Goal: Task Accomplishment & Management: Use online tool/utility

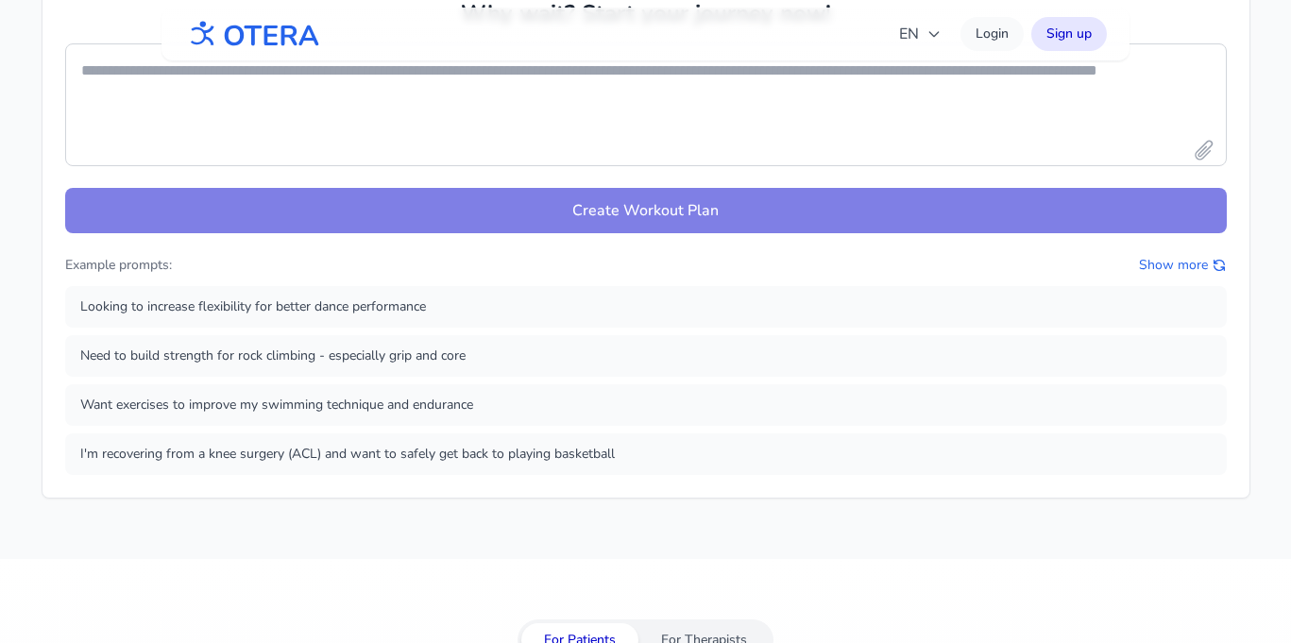
scroll to position [734, 0]
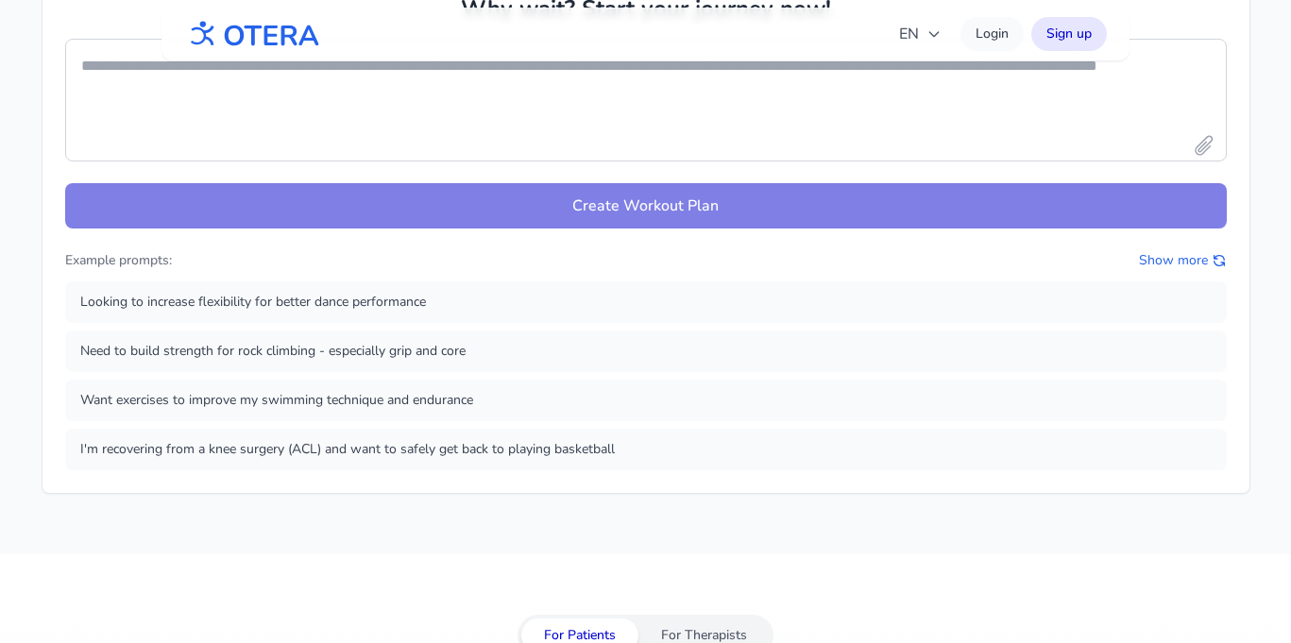
click at [668, 177] on form "Create Workout Plan" at bounding box center [646, 134] width 1162 height 190
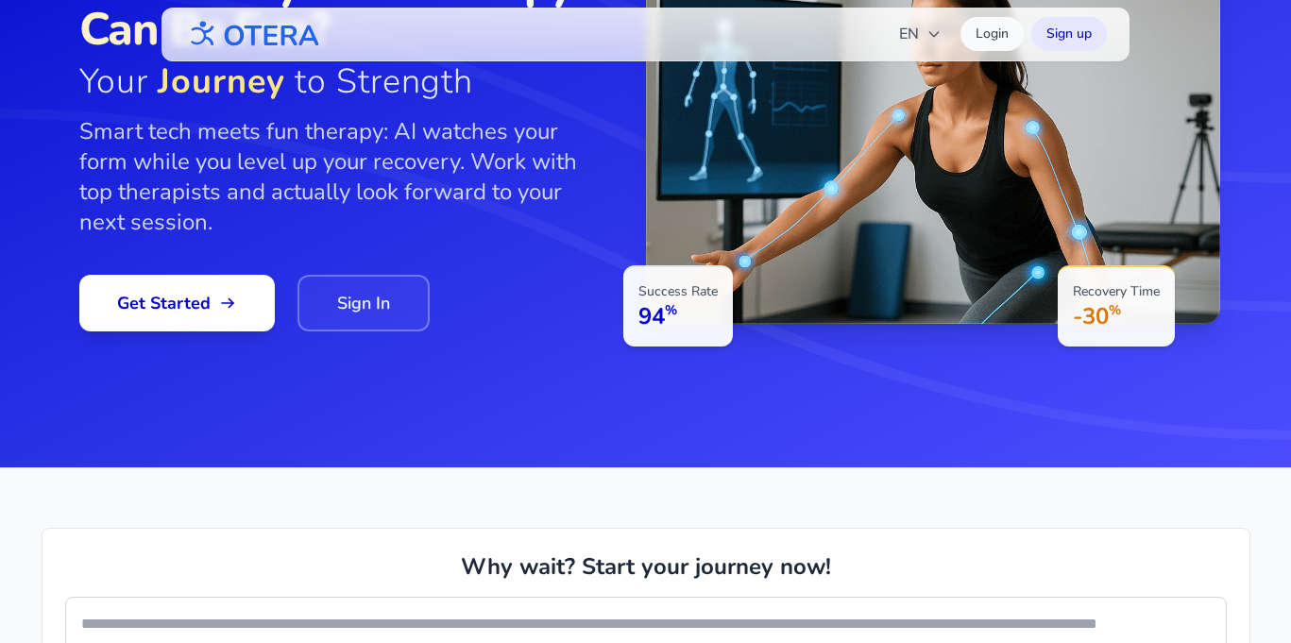
scroll to position [0, 0]
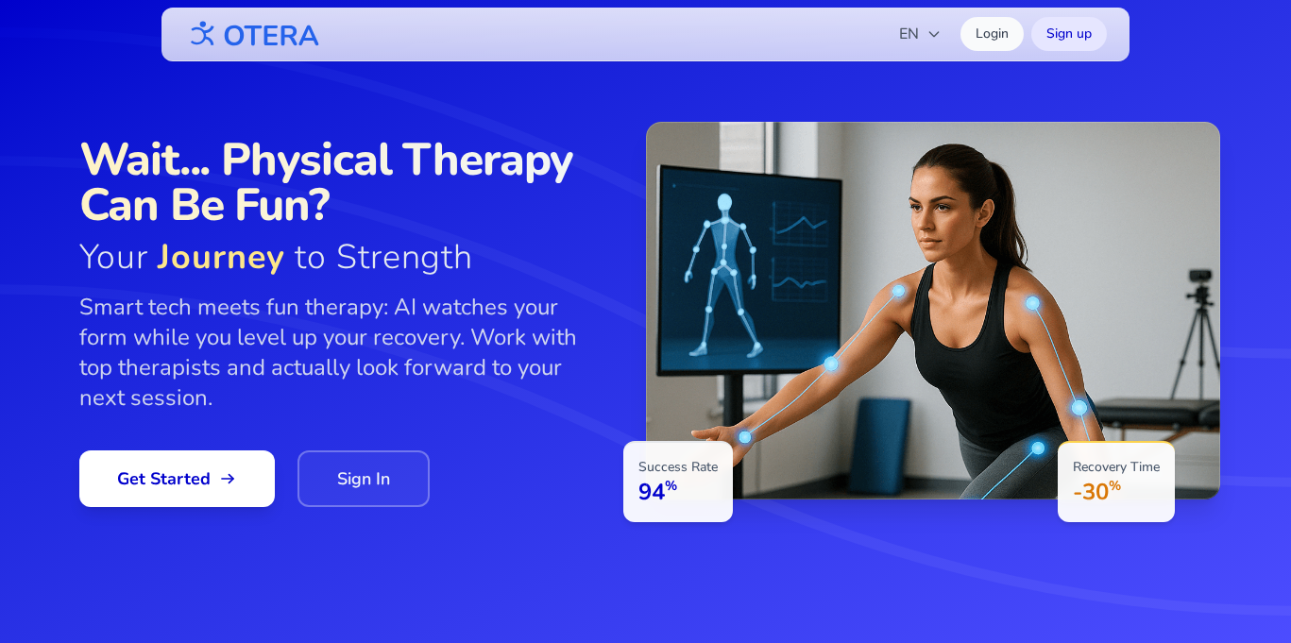
click at [308, 374] on p "Smart tech meets fun therapy: AI watches your form while you level up your reco…" at bounding box center [343, 352] width 529 height 121
click at [182, 496] on span at bounding box center [176, 479] width 198 height 58
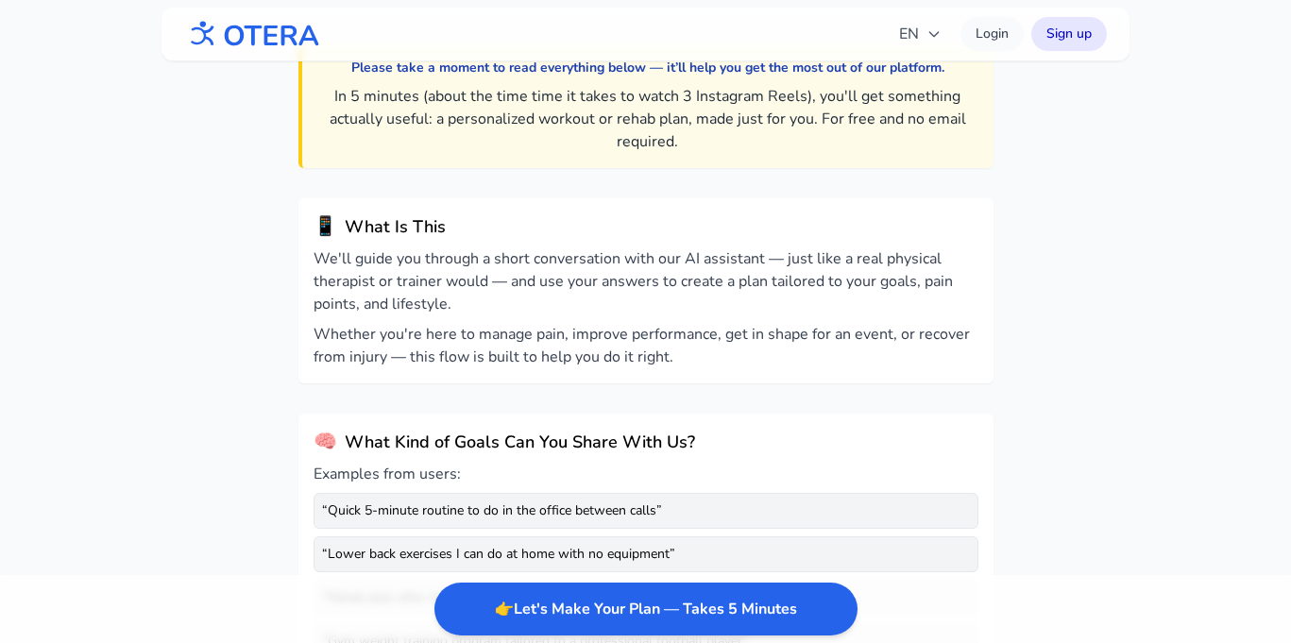
scroll to position [109, 0]
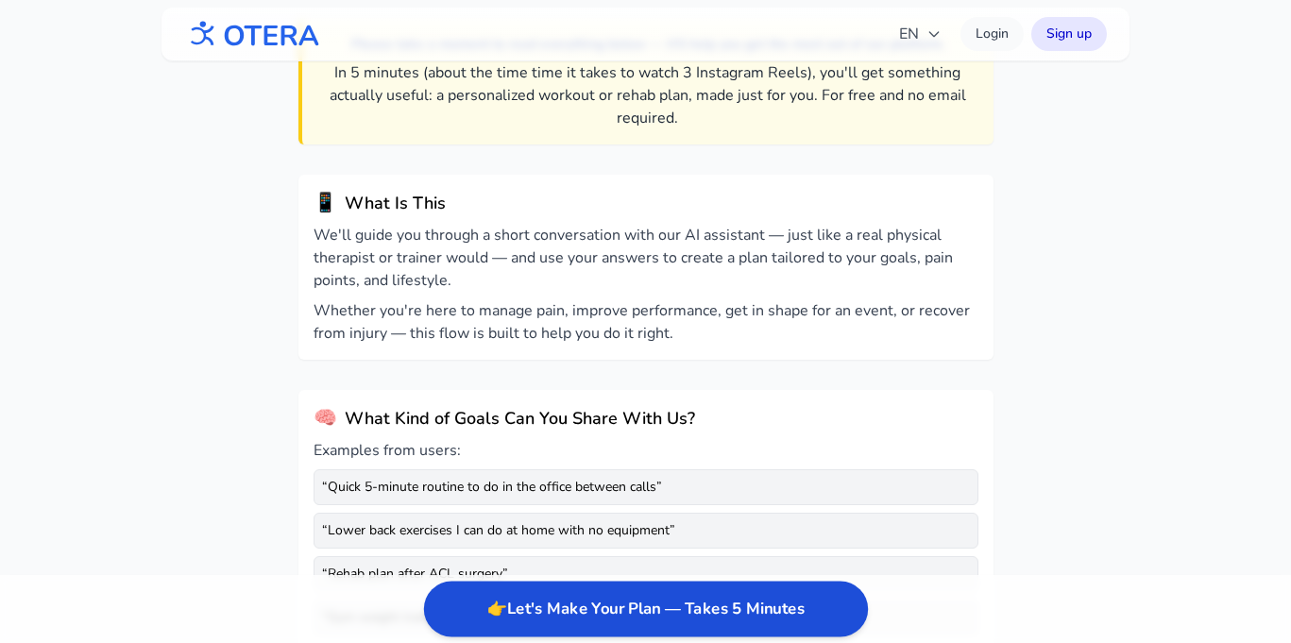
click at [626, 592] on button "👉 Let's Make Your Plan — Takes 5 Minutes" at bounding box center [645, 610] width 444 height 56
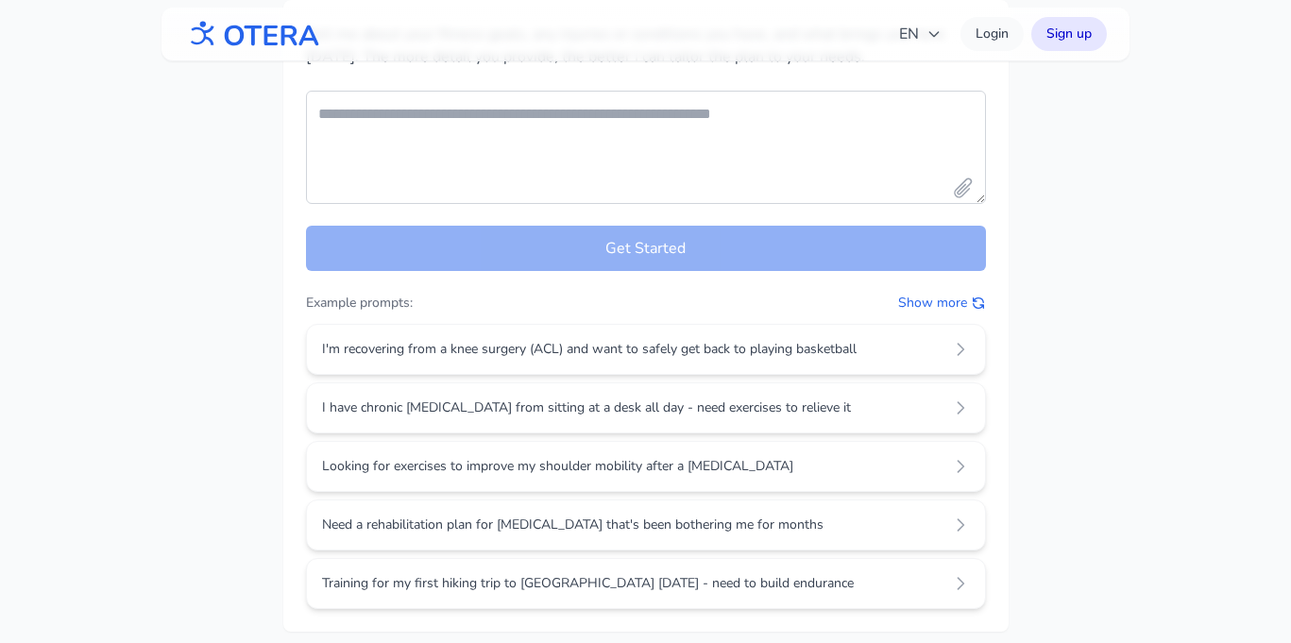
scroll to position [0, 0]
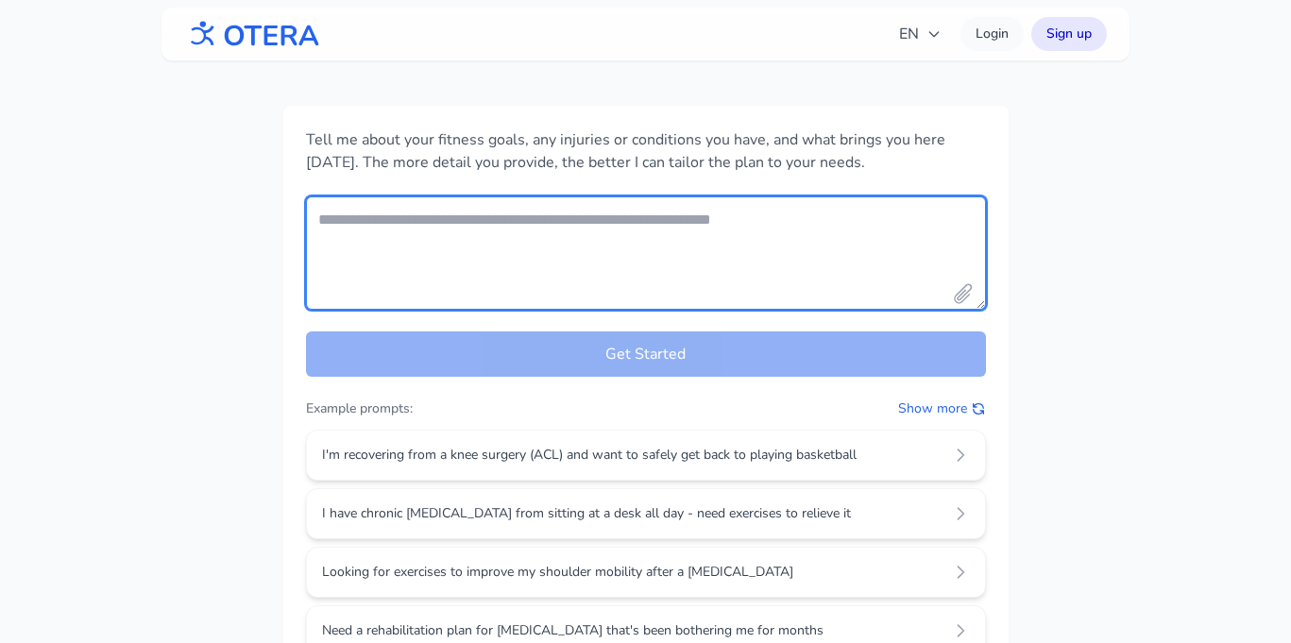
click at [610, 239] on textarea "Your fitness goals and conditions" at bounding box center [646, 252] width 680 height 113
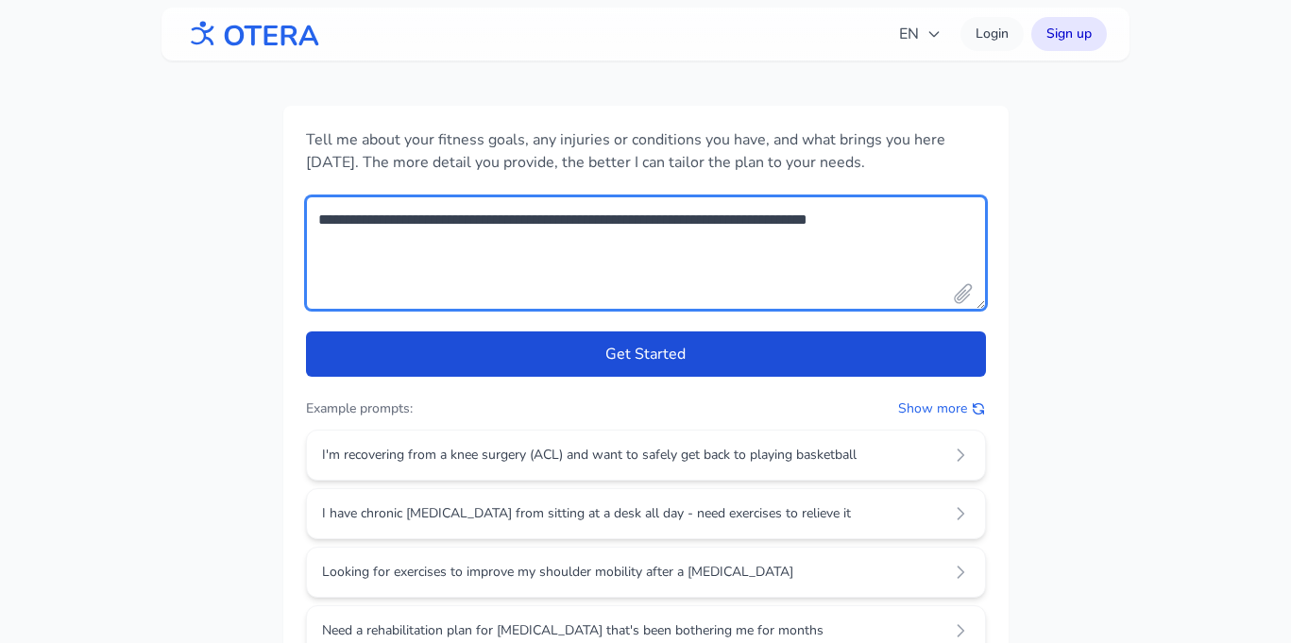
type textarea "**********"
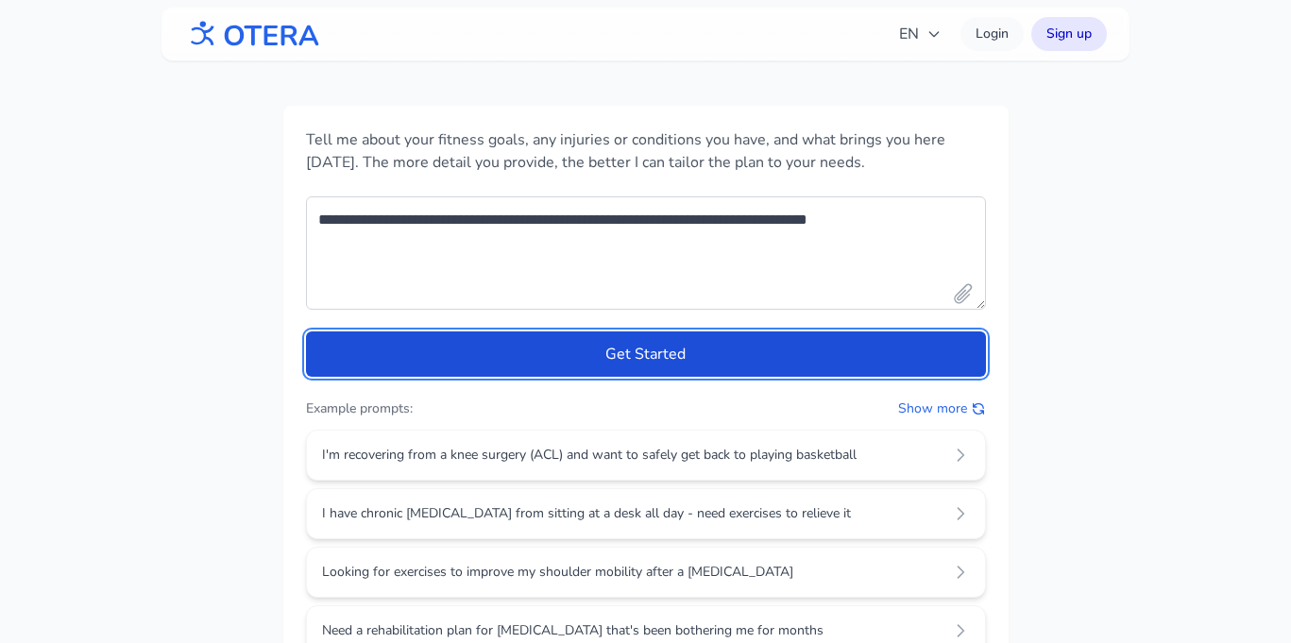
click at [597, 359] on button "Get Started" at bounding box center [646, 353] width 680 height 45
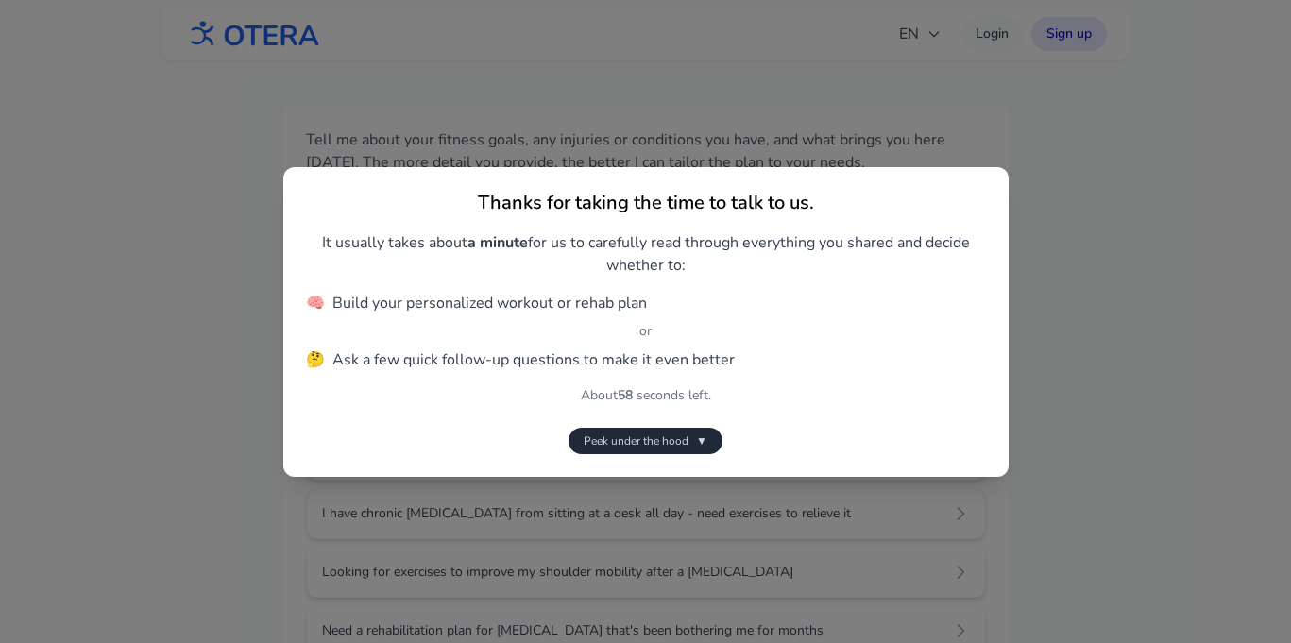
click at [726, 311] on li "🧠 Build your personalized workout or rehab plan" at bounding box center [646, 303] width 680 height 23
click at [679, 447] on span "Peek under the hood" at bounding box center [636, 440] width 105 height 15
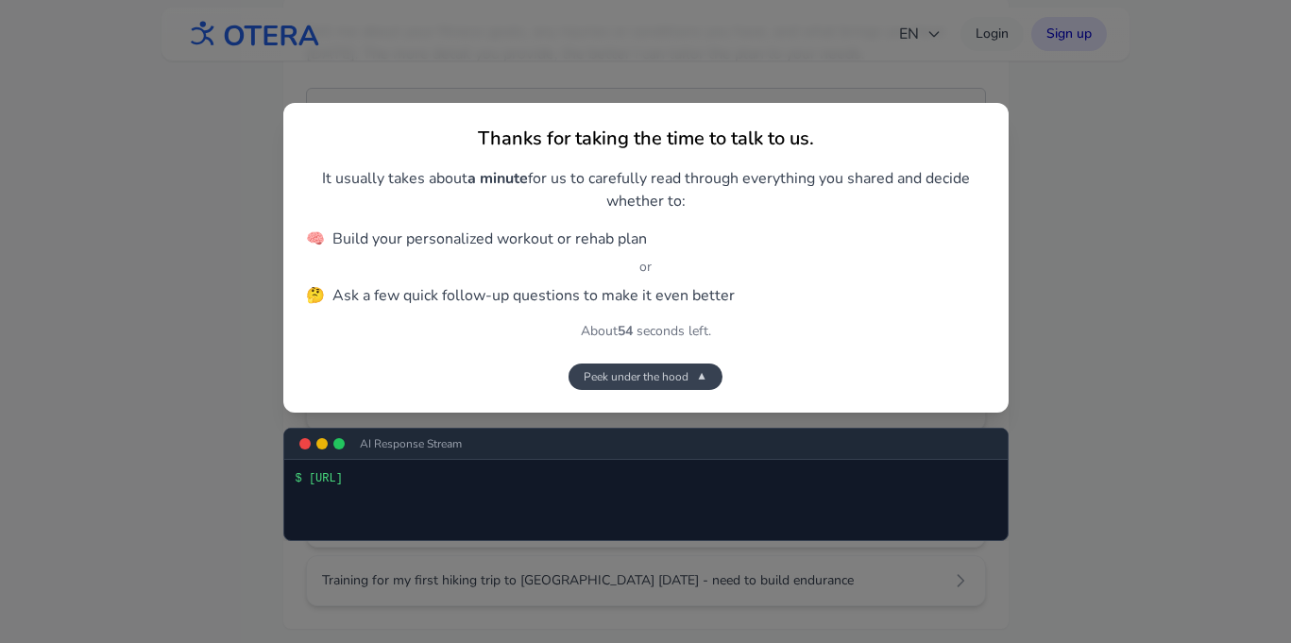
scroll to position [110, 0]
click at [675, 378] on span "Peek under the hood" at bounding box center [636, 376] width 105 height 15
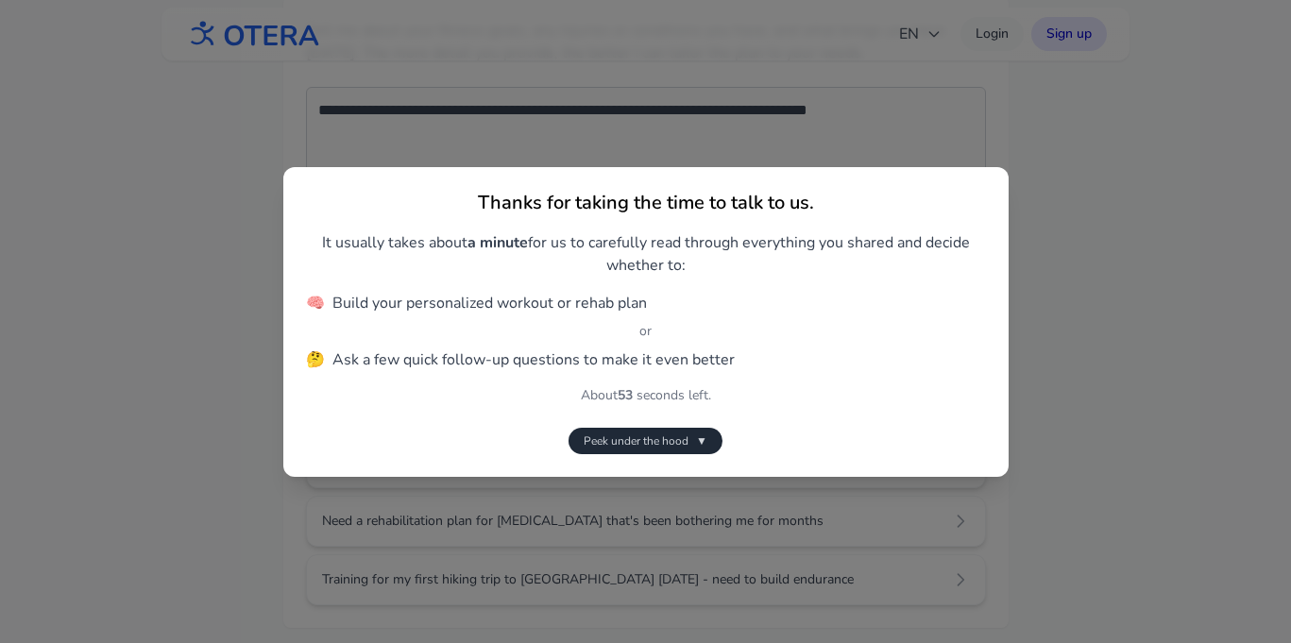
click at [855, 95] on div "Thanks for taking the time to talk to us. It usually takes about a minute for u…" at bounding box center [645, 321] width 1291 height 643
click at [496, 286] on div "Thanks for taking the time to talk to us. It usually takes about a minute for u…" at bounding box center [645, 322] width 725 height 310
click at [306, 309] on span "🧠" at bounding box center [315, 303] width 19 height 23
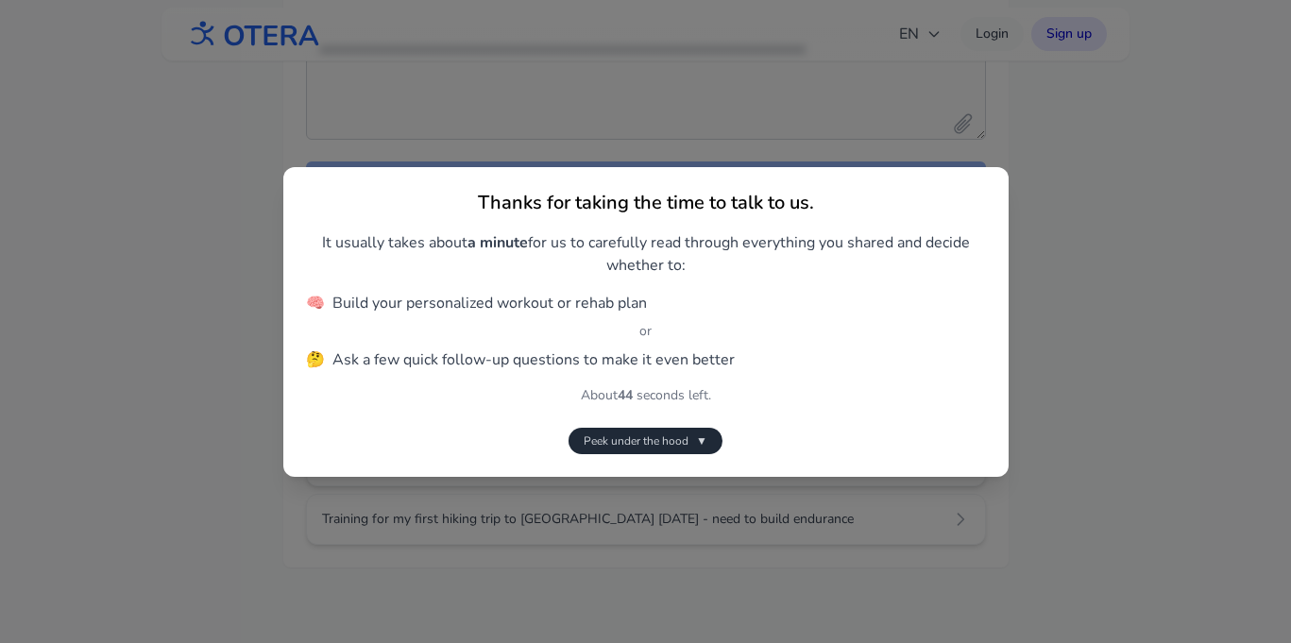
scroll to position [0, 0]
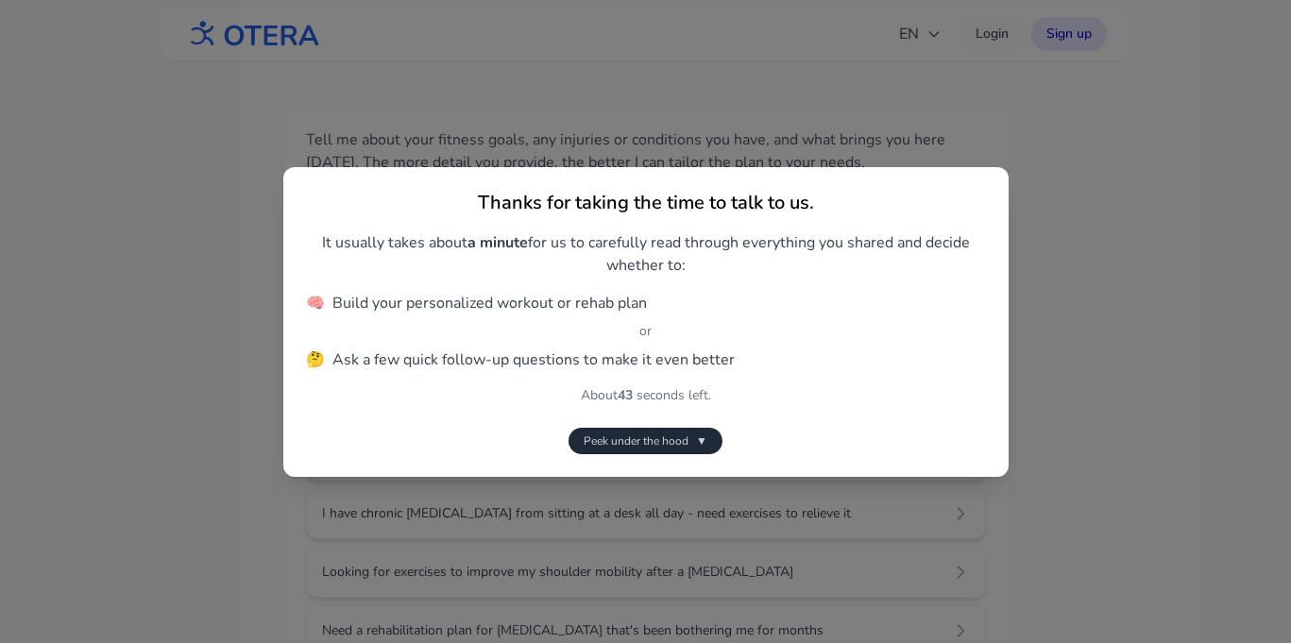
click at [217, 382] on div "Thanks for taking the time to talk to us. It usually takes about a minute for u…" at bounding box center [645, 321] width 1291 height 643
click at [630, 89] on div "Thanks for taking the time to talk to us. It usually takes about a minute for u…" at bounding box center [645, 321] width 1291 height 643
click at [847, 89] on div "Thanks for taking the time to talk to us. It usually takes about a minute for u…" at bounding box center [645, 321] width 1291 height 643
click at [592, 264] on p "It usually takes about a minute for us to carefully read through everything you…" at bounding box center [646, 253] width 680 height 45
click at [531, 74] on div "Thanks for taking the time to talk to us. It usually takes about a minute for u…" at bounding box center [645, 321] width 1291 height 643
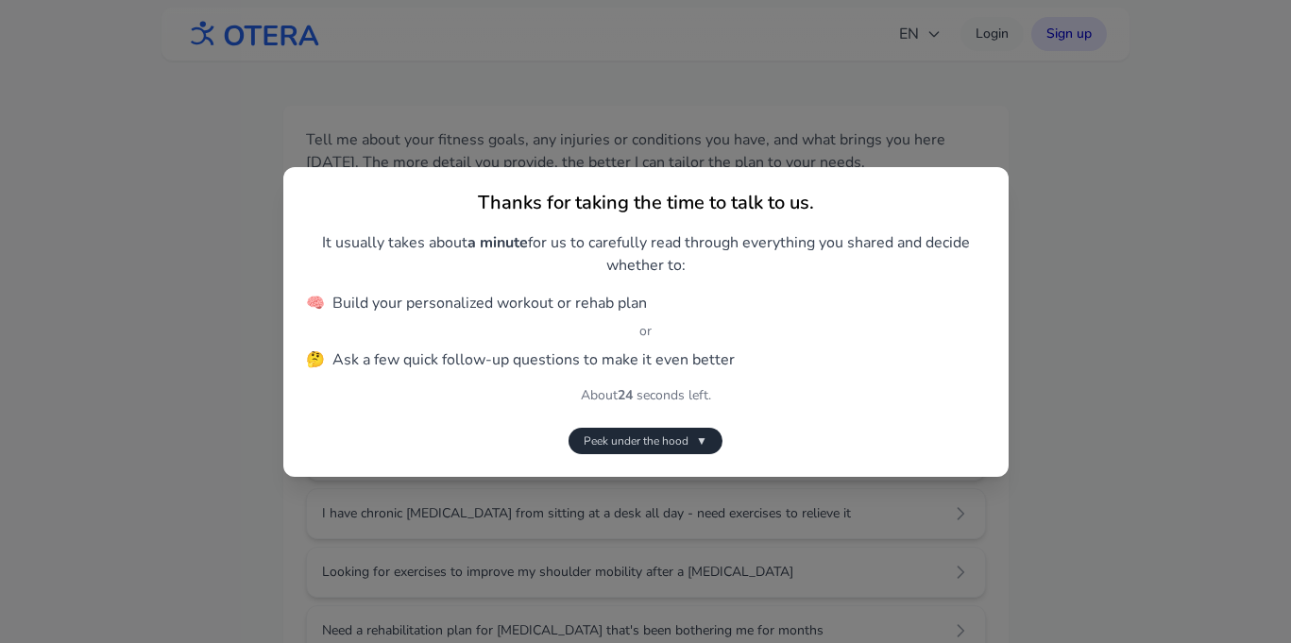
click at [955, 75] on div "Thanks for taking the time to talk to us. It usually takes about a minute for u…" at bounding box center [645, 321] width 1291 height 643
